Goal: Find specific page/section: Find specific page/section

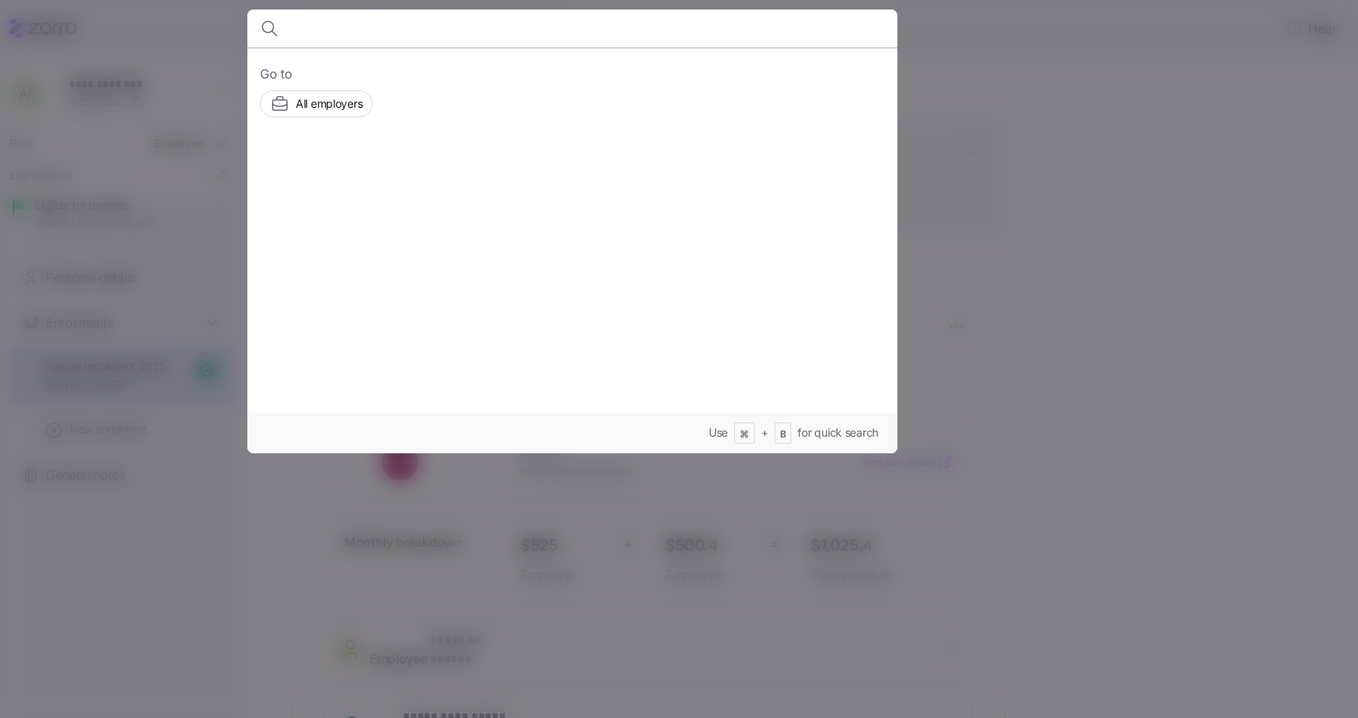
scroll to position [107, 0]
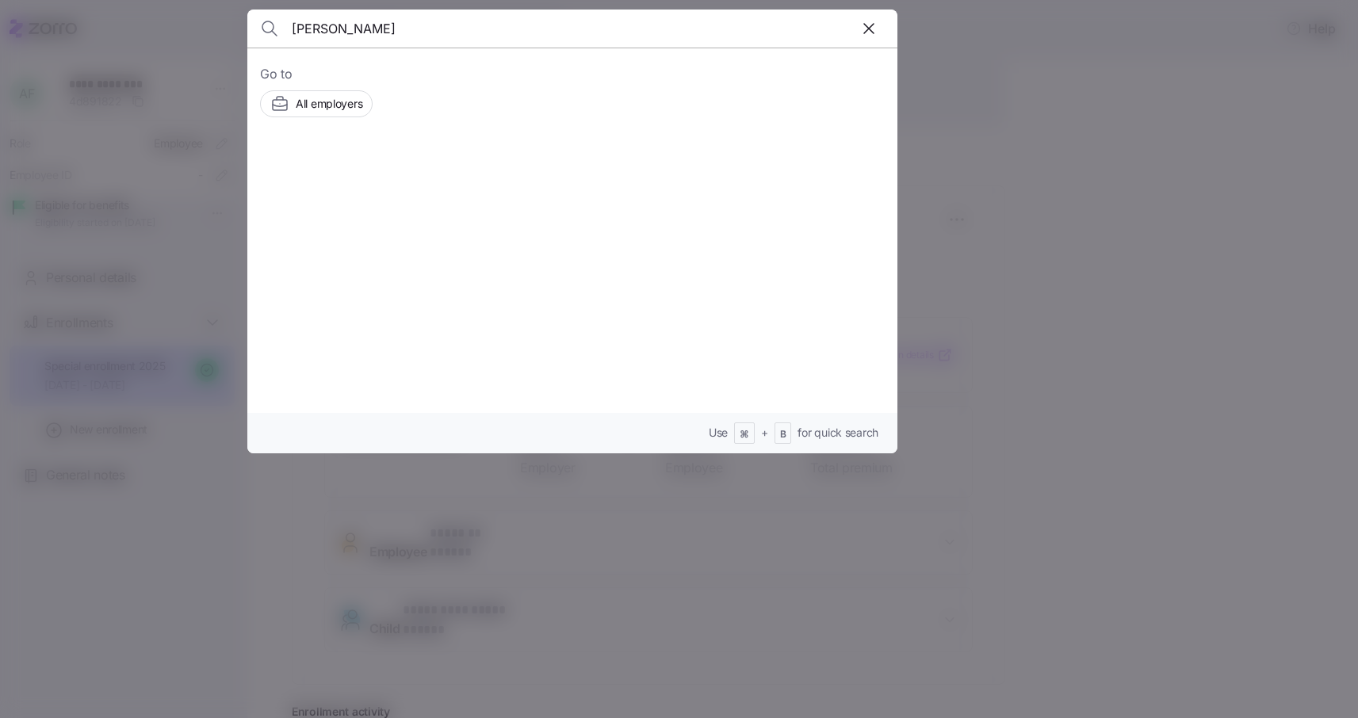
type input "[PERSON_NAME]"
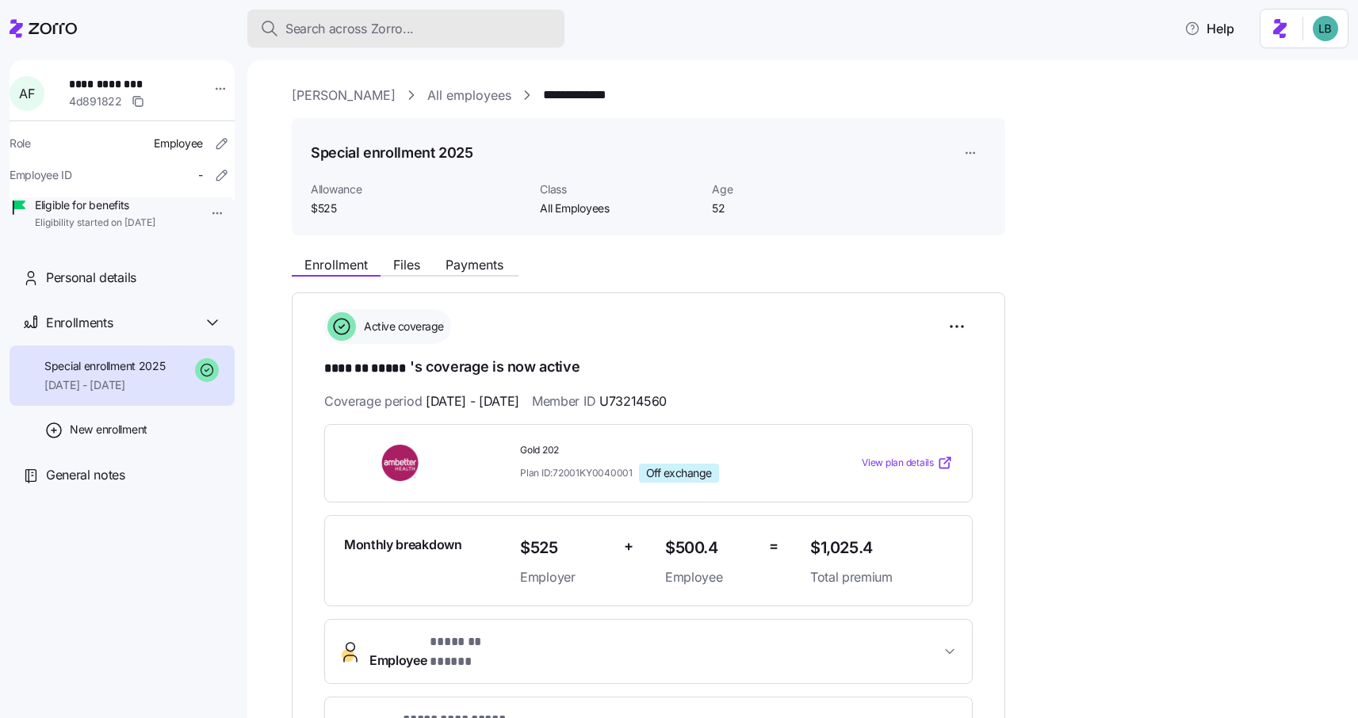
click at [310, 42] on button "Search across Zorro..." at bounding box center [405, 29] width 317 height 38
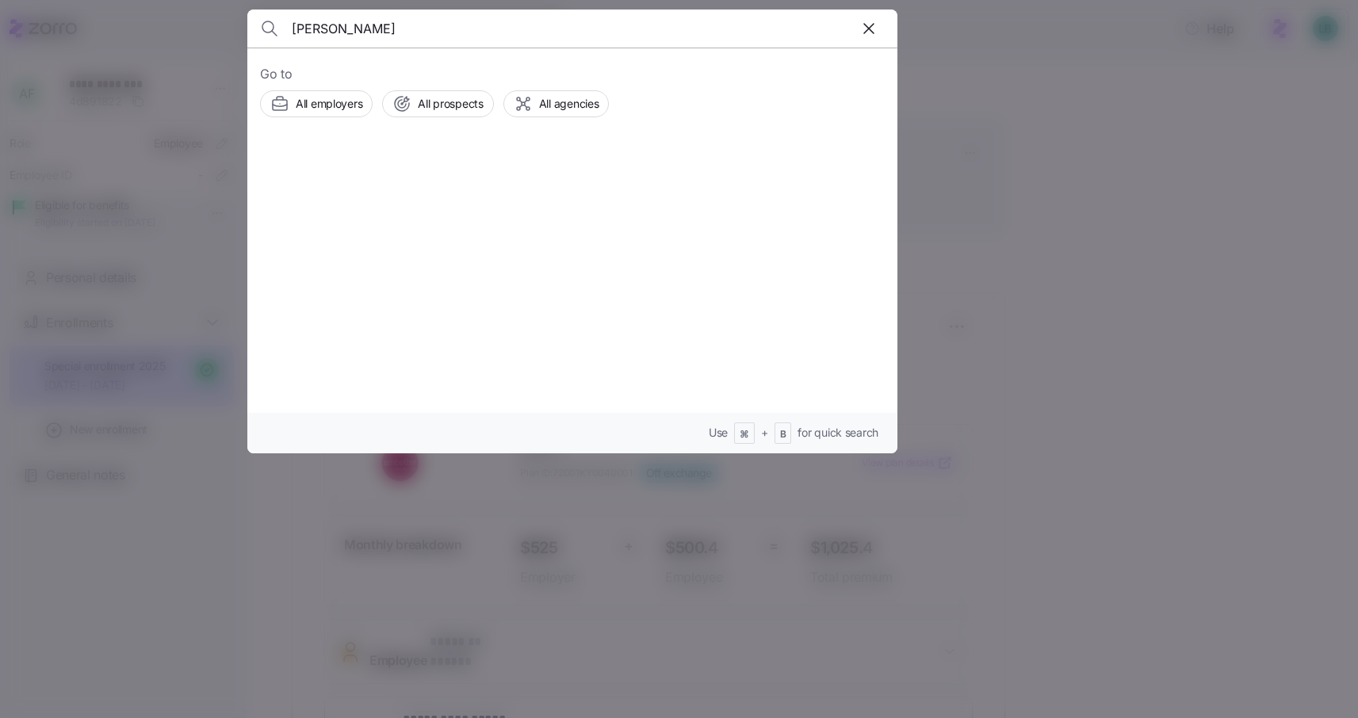
type input "[PERSON_NAME]"
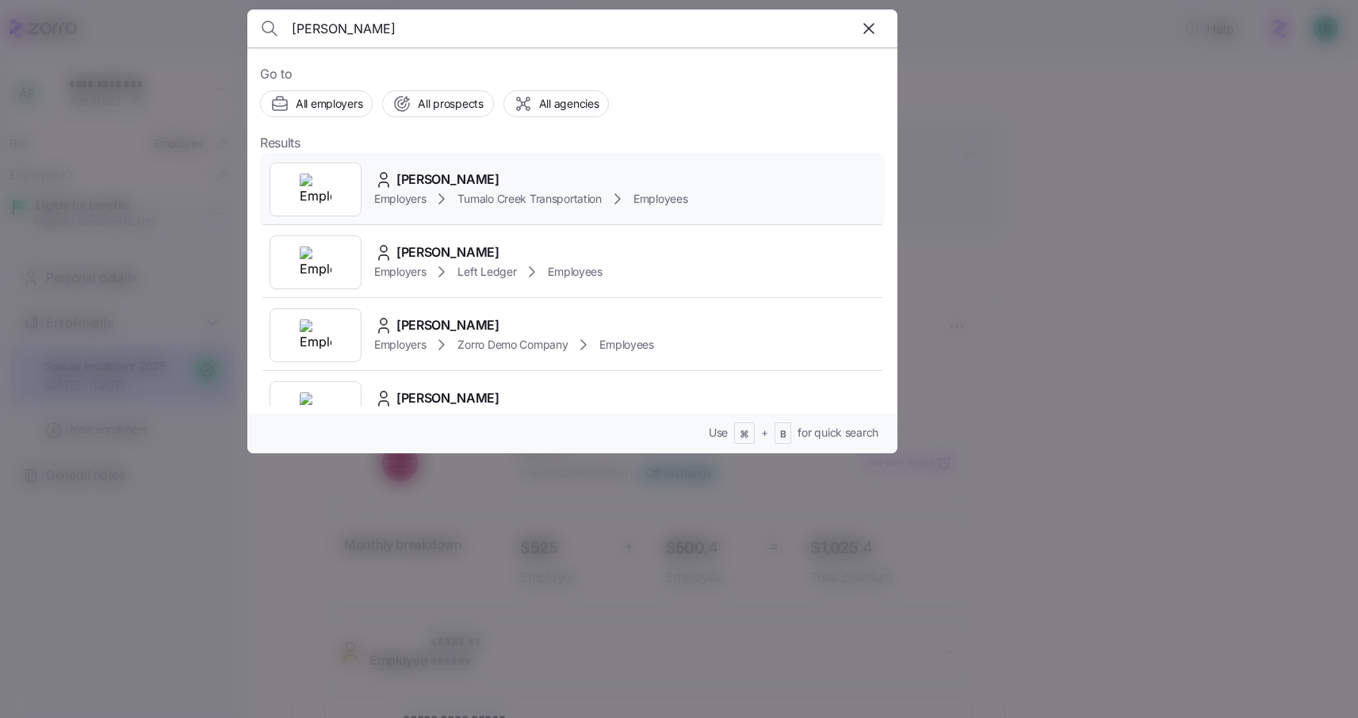
click at [466, 182] on span "[PERSON_NAME]" at bounding box center [447, 180] width 103 height 20
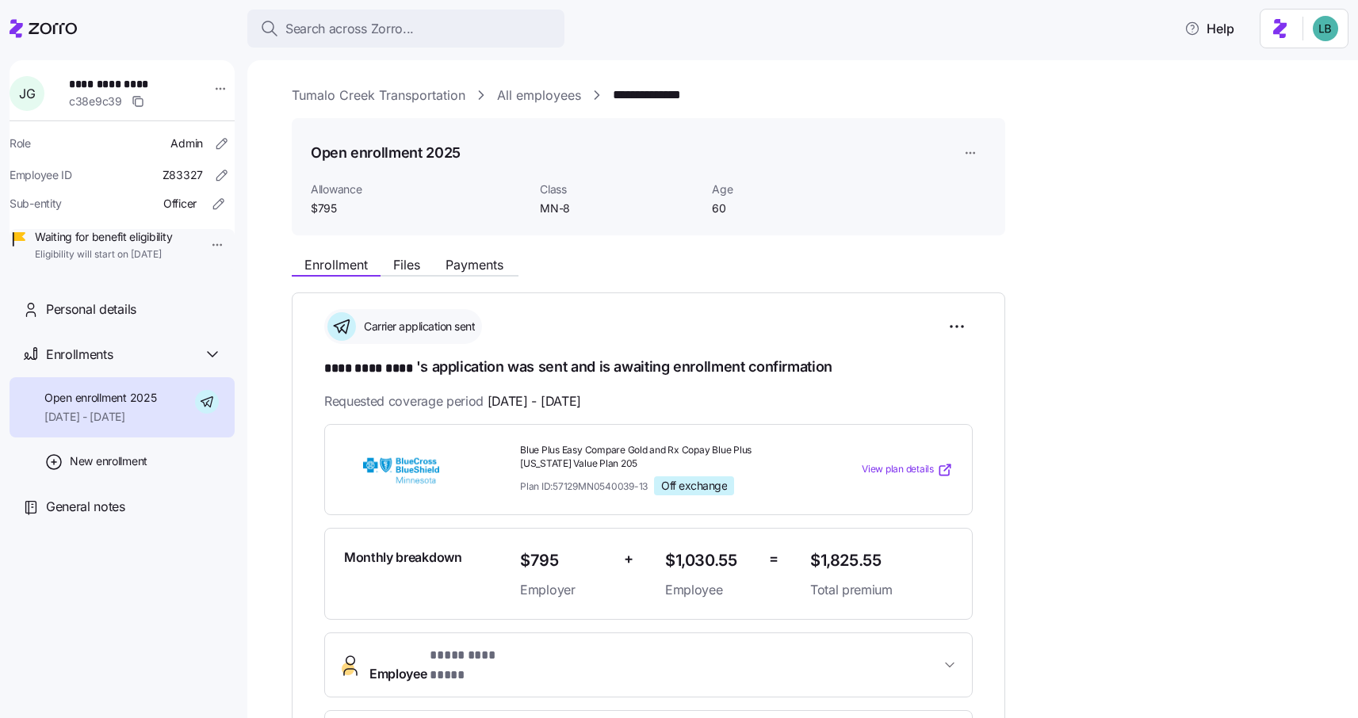
click at [369, 96] on link "Tumalo Creek Transportation" at bounding box center [379, 96] width 174 height 20
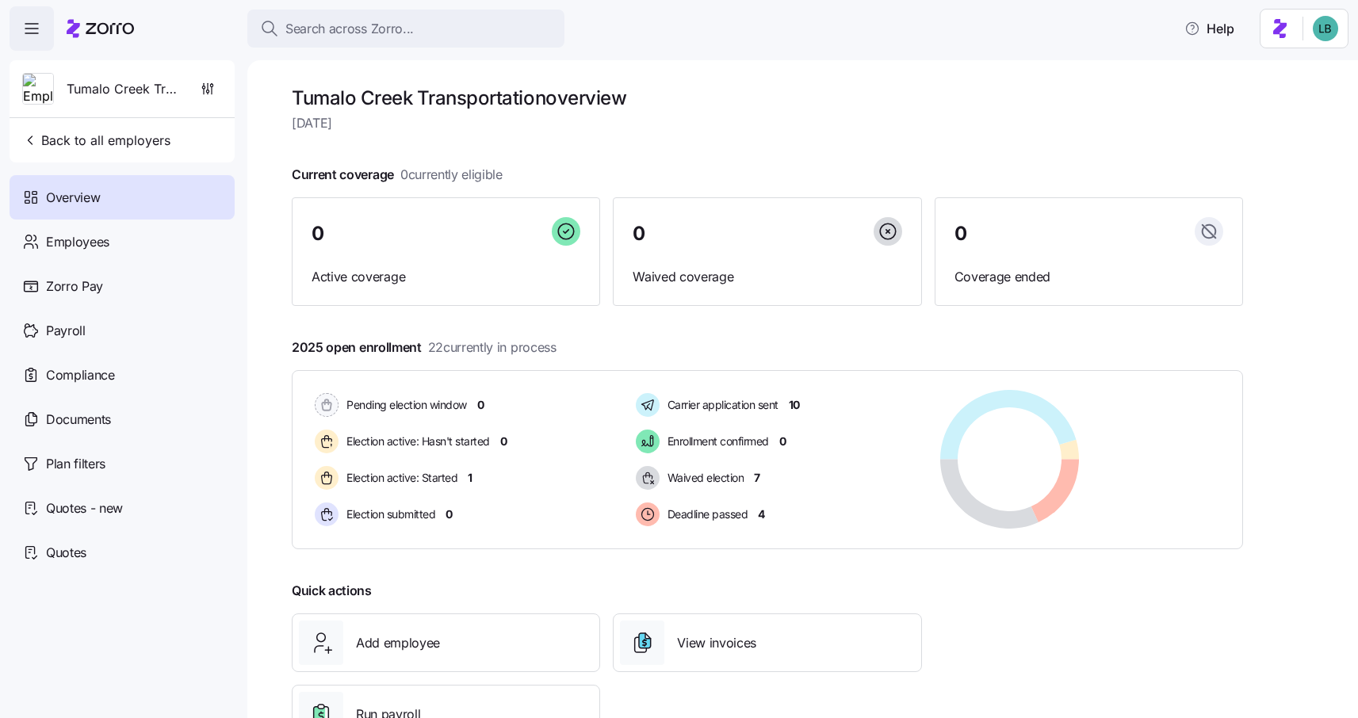
scroll to position [63, 0]
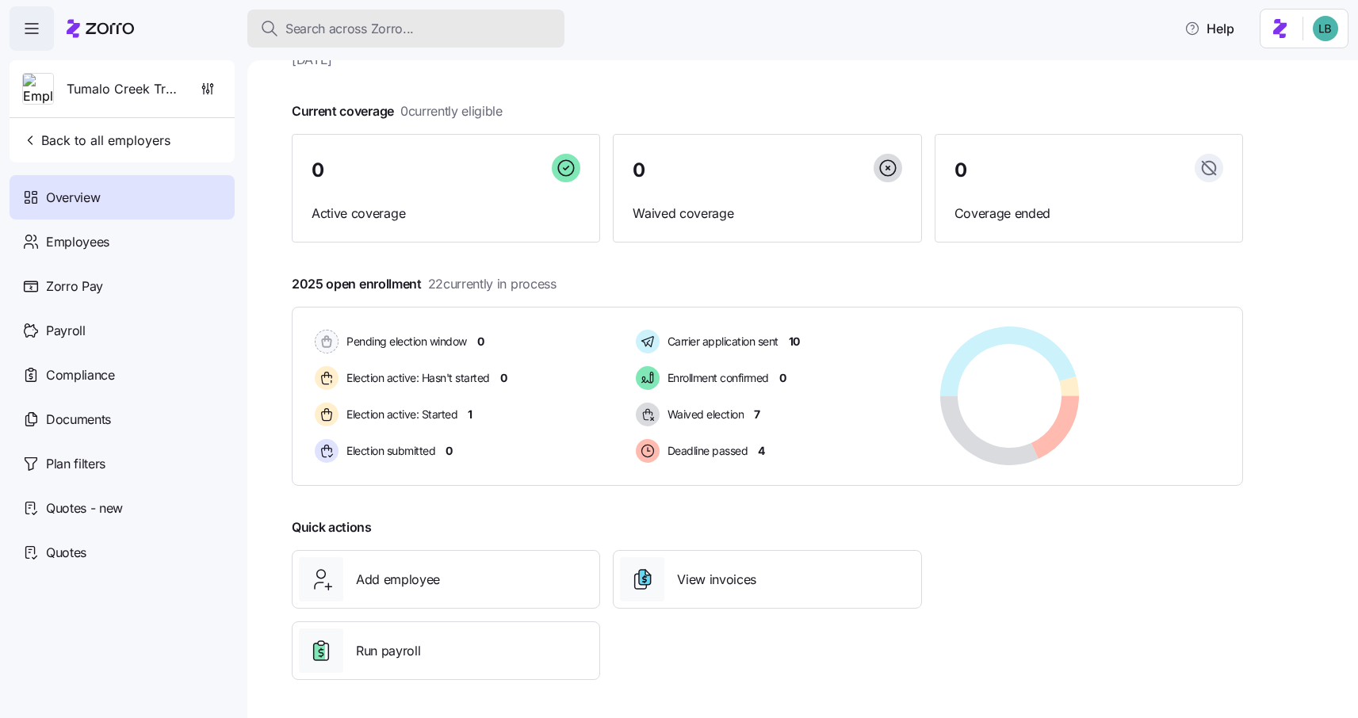
click at [296, 33] on span "Search across Zorro..." at bounding box center [349, 29] width 128 height 20
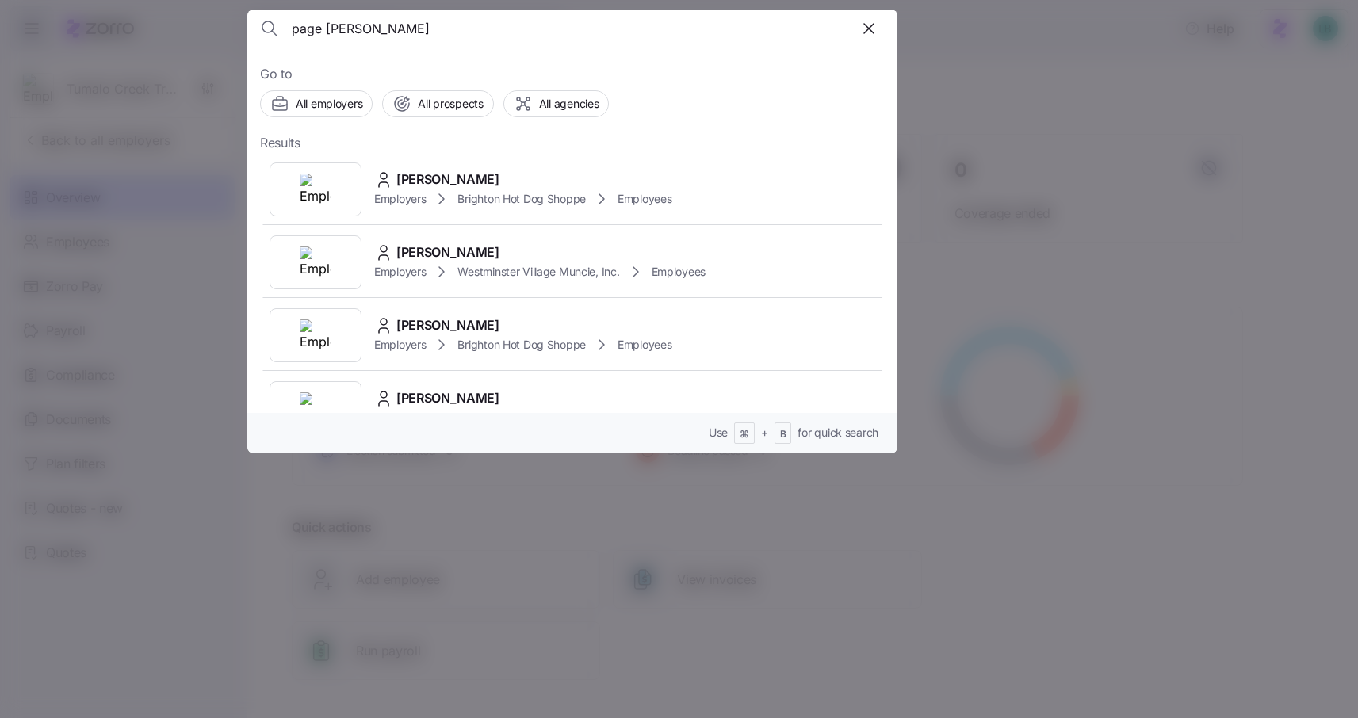
type input "page baker"
click at [425, 175] on span "Paige Baker" at bounding box center [447, 180] width 103 height 20
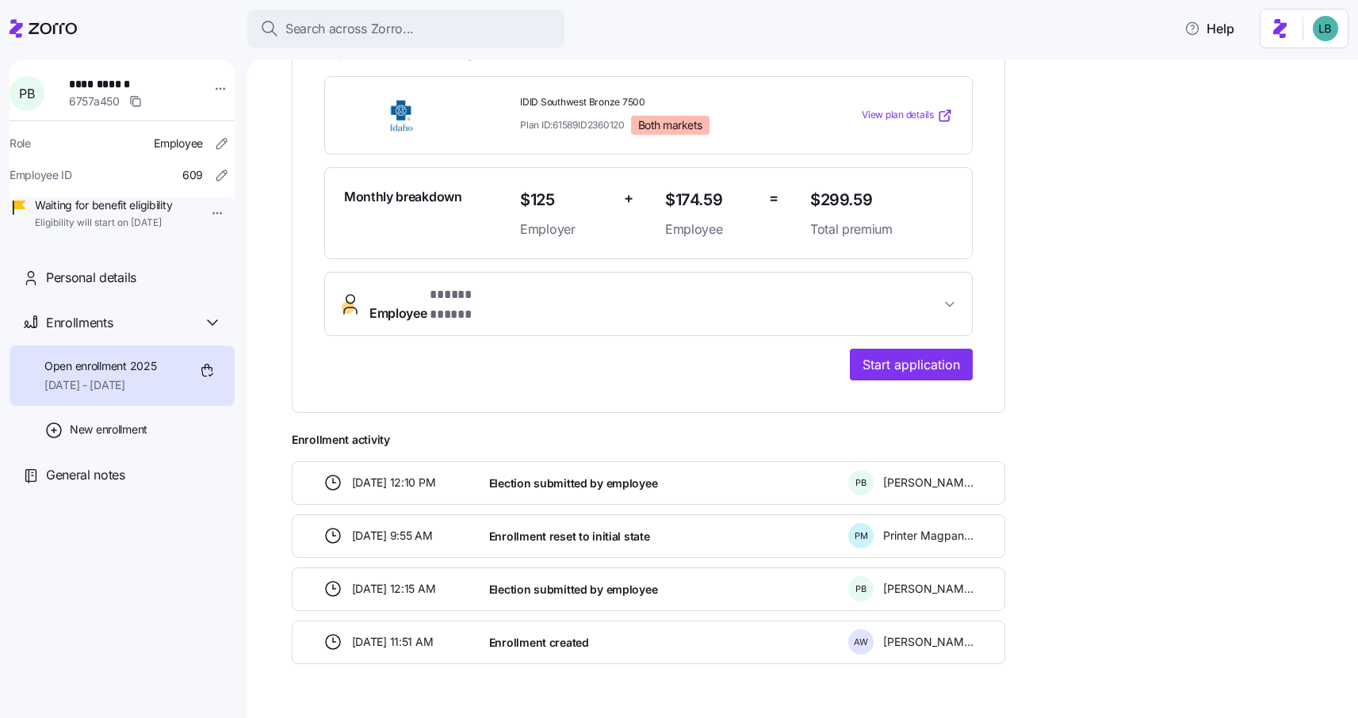
scroll to position [374, 0]
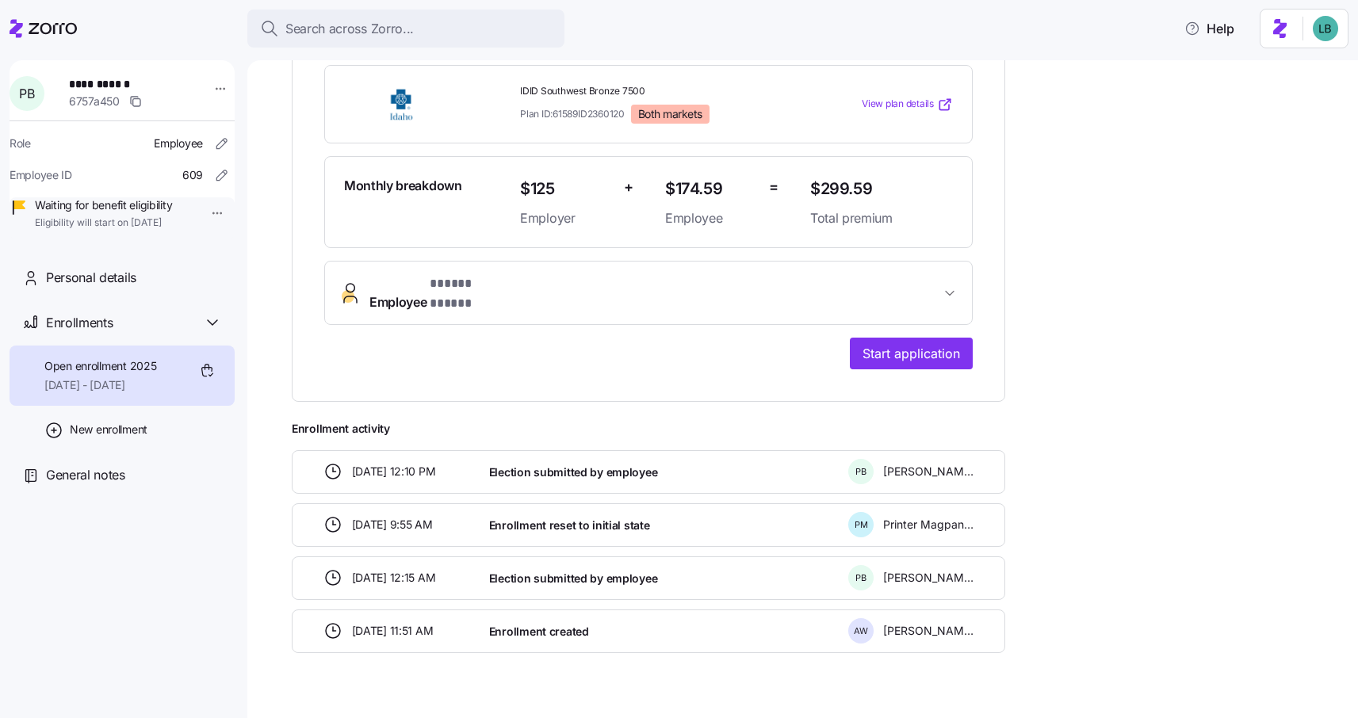
click at [529, 276] on span "Employee * ***** ***** *" at bounding box center [654, 293] width 571 height 38
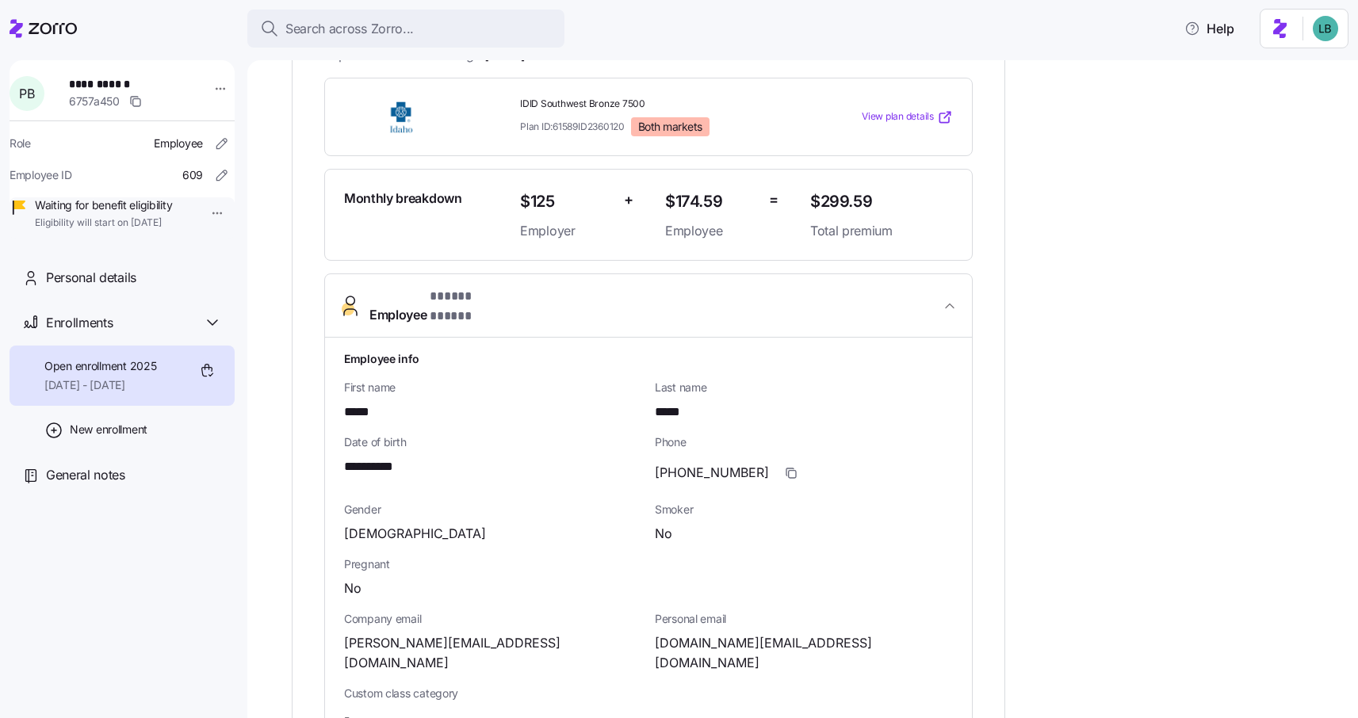
scroll to position [360, 0]
